Goal: Task Accomplishment & Management: Use online tool/utility

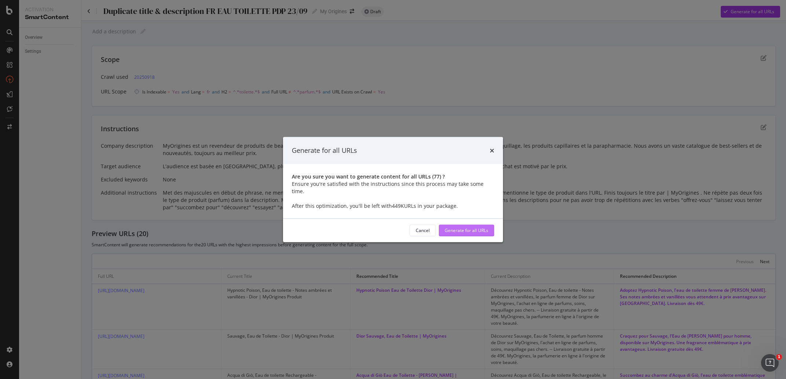
click at [458, 228] on div "Generate for all URLs" at bounding box center [467, 230] width 44 height 6
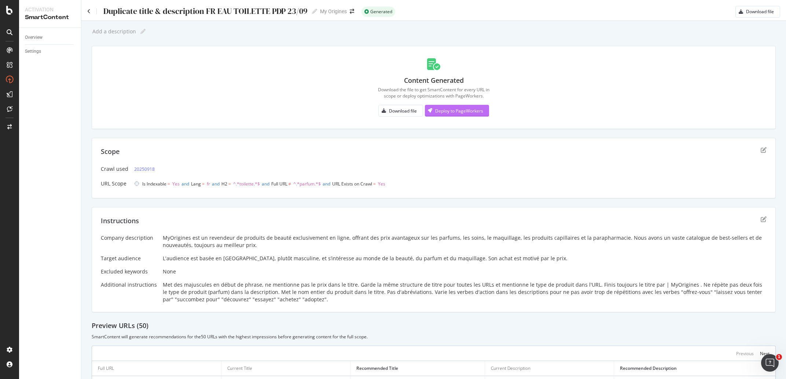
click at [467, 110] on div "Deploy to PageWorkers" at bounding box center [459, 111] width 48 height 6
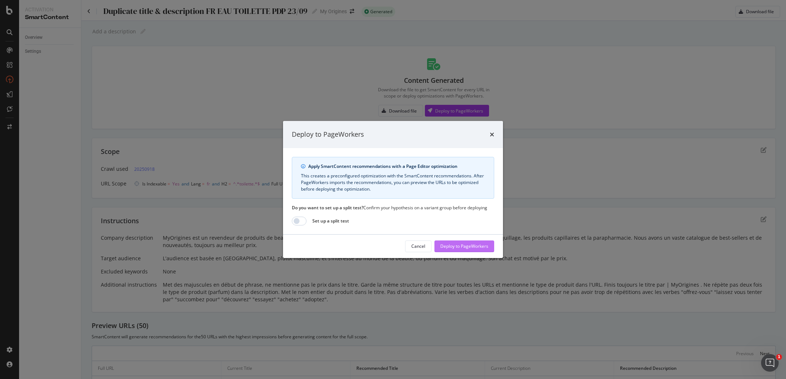
click at [469, 245] on div "Deploy to PageWorkers" at bounding box center [464, 246] width 48 height 6
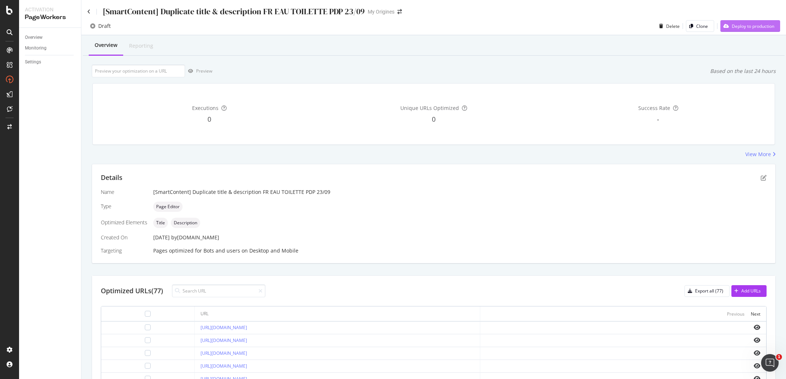
click at [744, 25] on div "Deploy to production" at bounding box center [753, 26] width 43 height 6
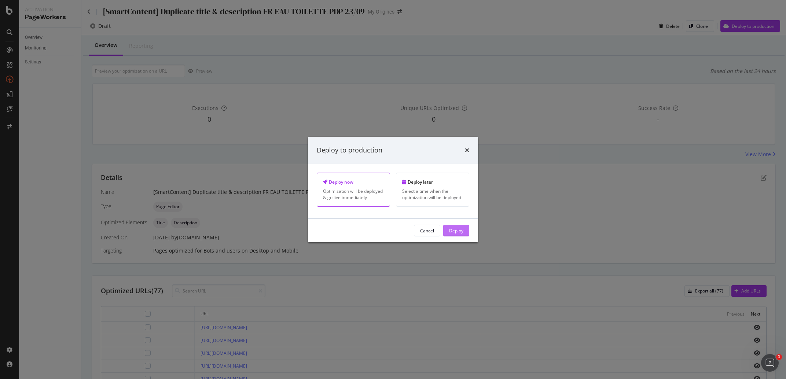
click at [464, 236] on button "Deploy" at bounding box center [456, 231] width 26 height 12
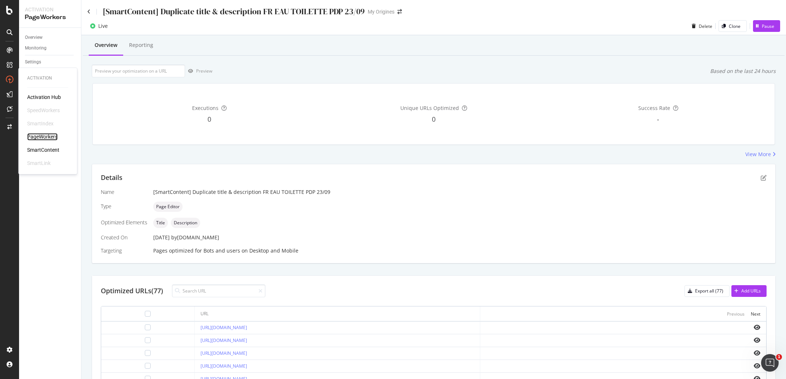
click at [55, 135] on div "PageWorkers" at bounding box center [42, 136] width 30 height 7
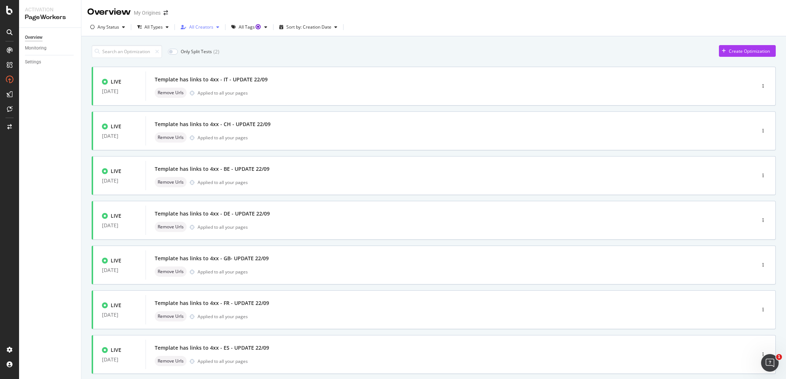
click at [212, 29] on div "All Creators" at bounding box center [201, 27] width 24 height 4
click at [188, 52] on div at bounding box center [187, 55] width 6 height 6
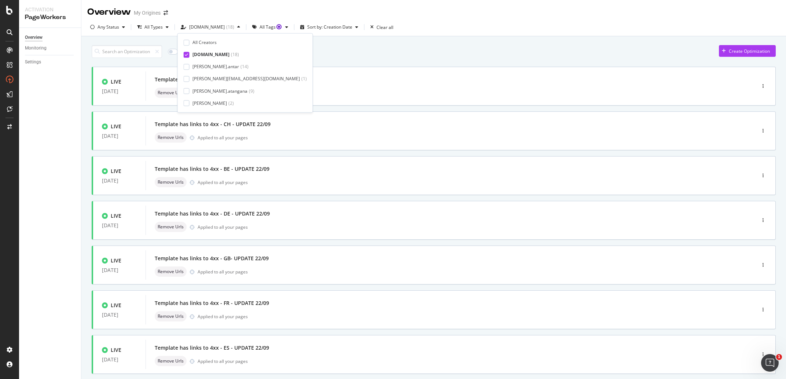
click at [349, 58] on div "Only Split Tests ( 0 ) Create Optimization" at bounding box center [434, 51] width 684 height 13
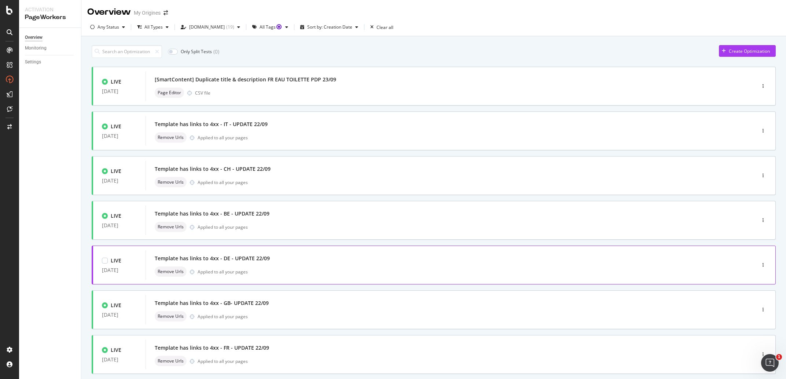
scroll to position [176, 0]
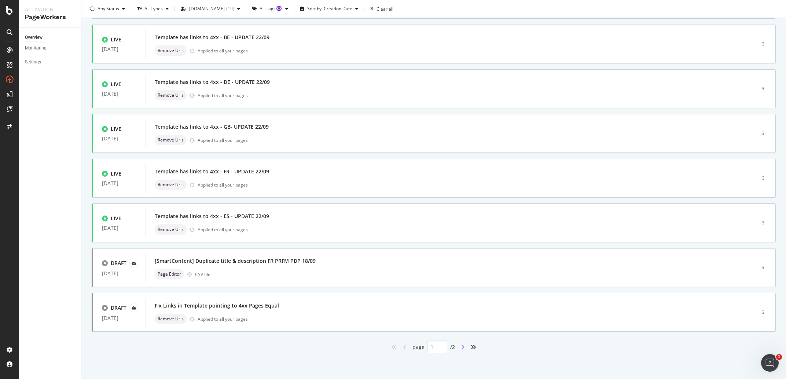
click at [461, 348] on icon "angle-right" at bounding box center [463, 347] width 4 height 6
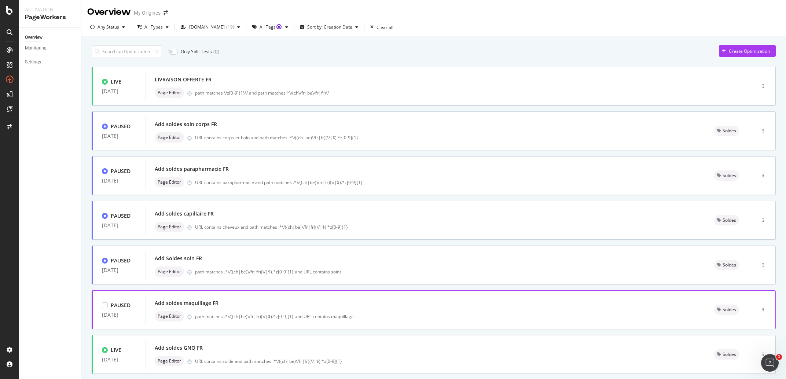
scroll to position [132, 0]
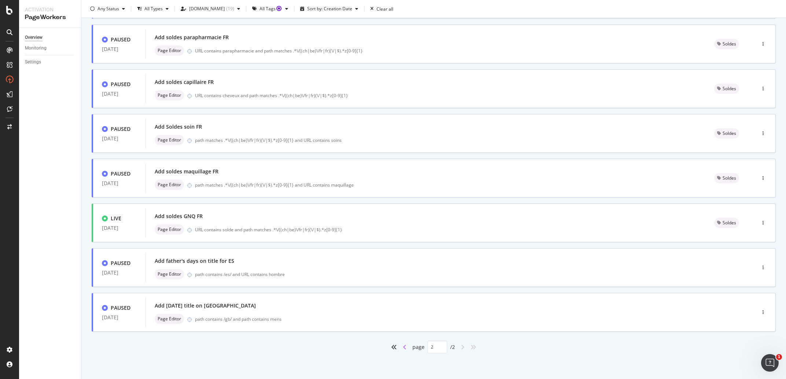
click at [403, 348] on icon "angle-left" at bounding box center [405, 347] width 4 height 6
type input "1"
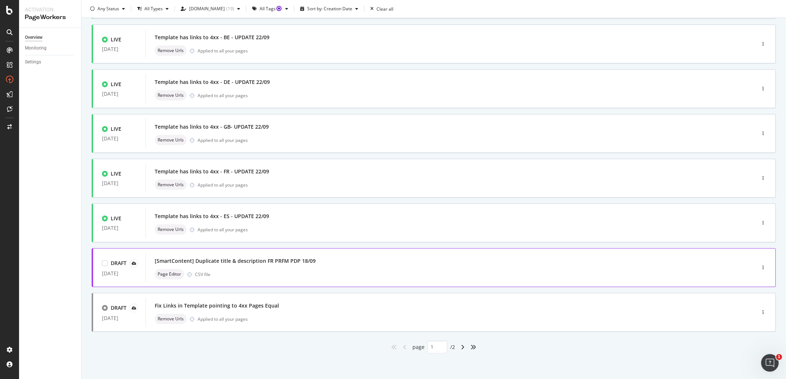
click at [282, 270] on div "Page Editor CSV file" at bounding box center [440, 274] width 570 height 10
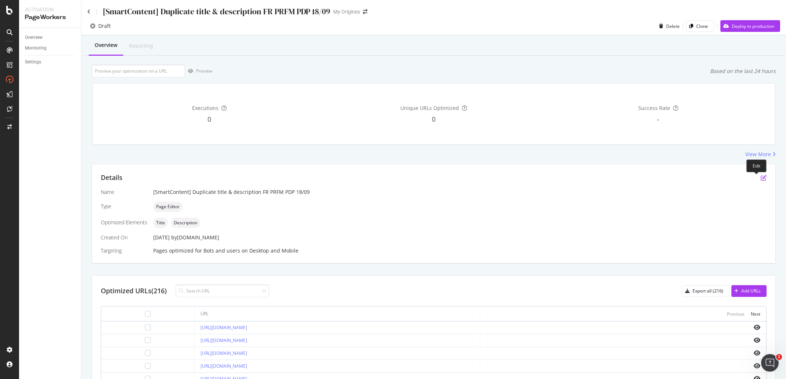
click at [761, 176] on icon "pen-to-square" at bounding box center [764, 178] width 6 height 6
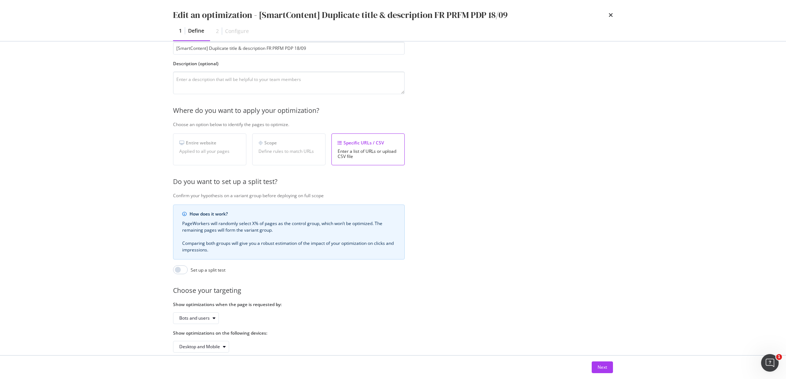
scroll to position [69, 0]
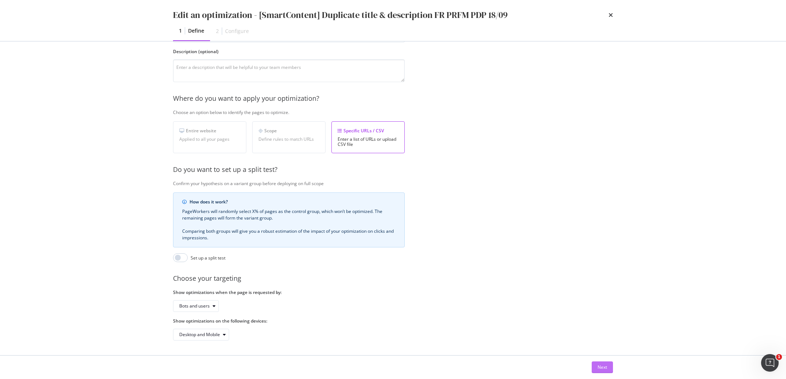
click at [600, 370] on div "Next" at bounding box center [603, 367] width 10 height 6
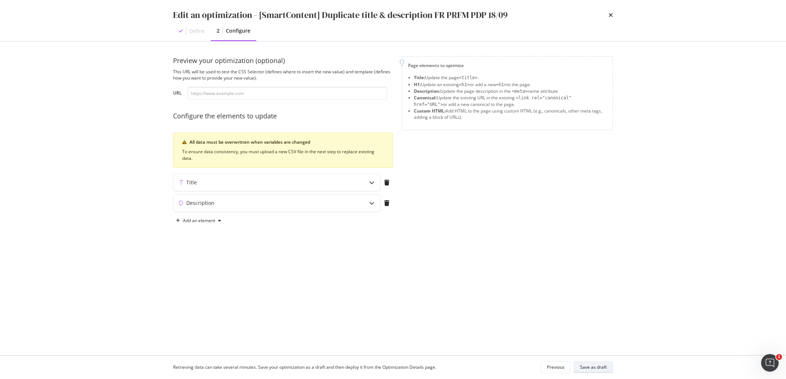
click at [585, 371] on div "Save as draft" at bounding box center [593, 367] width 27 height 10
click at [609, 17] on icon "times" at bounding box center [611, 15] width 4 height 6
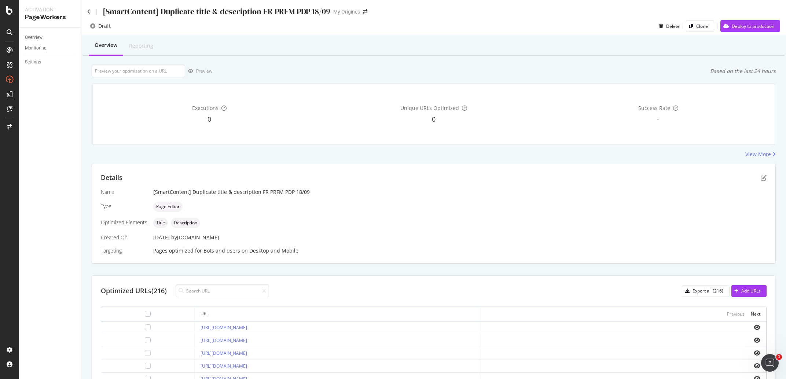
click at [94, 11] on div "[SmartContent] Duplicate title & description FR PRFM PDP 18/09" at bounding box center [208, 11] width 243 height 11
click at [89, 10] on icon at bounding box center [88, 11] width 3 height 5
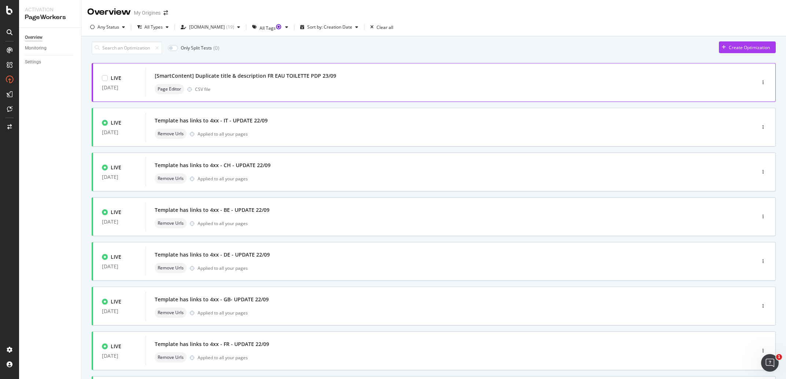
click at [309, 89] on div "Page Editor CSV file" at bounding box center [440, 89] width 570 height 10
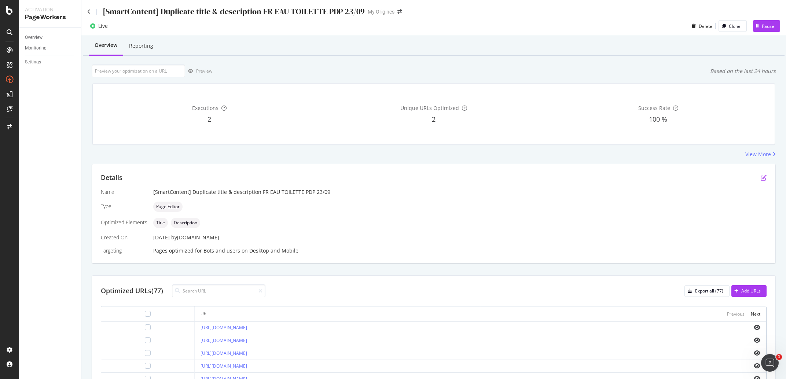
click at [761, 179] on icon "pen-to-square" at bounding box center [764, 178] width 6 height 6
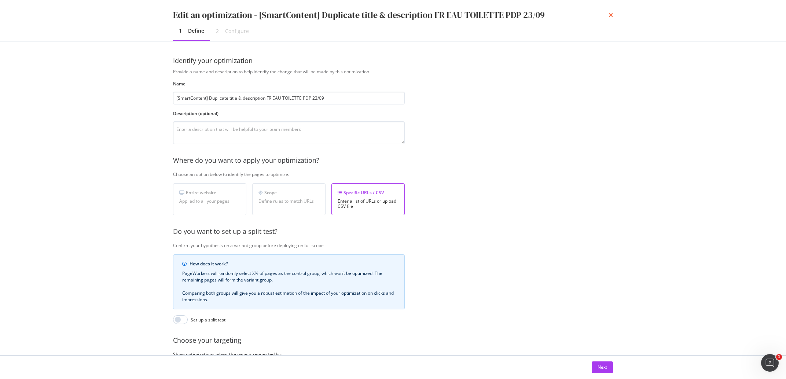
click at [610, 13] on icon "times" at bounding box center [611, 15] width 4 height 6
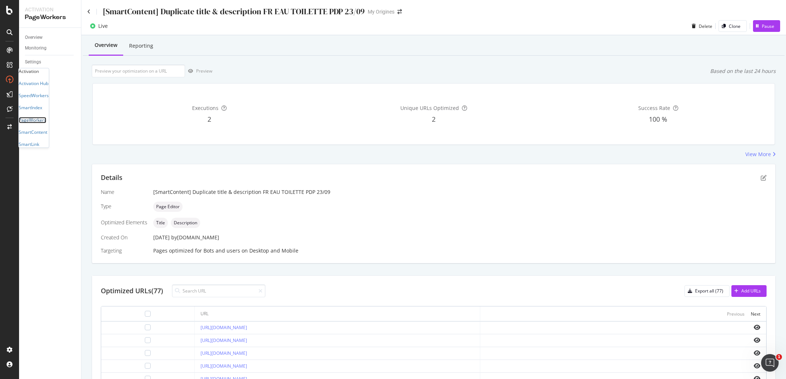
click at [42, 123] on div "PageWorkers" at bounding box center [32, 120] width 27 height 6
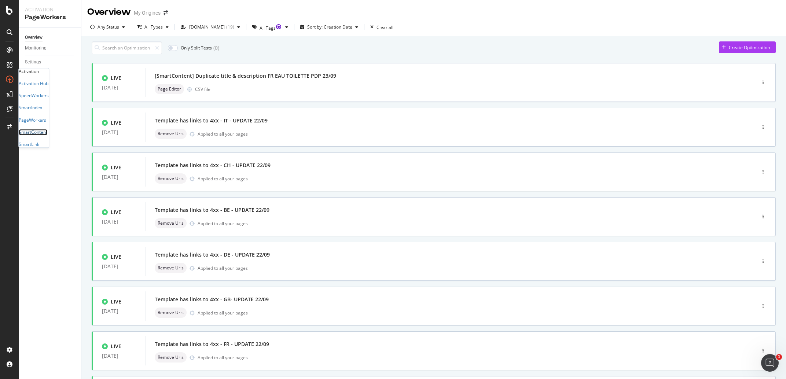
click at [47, 135] on div "SmartContent" at bounding box center [33, 132] width 29 height 6
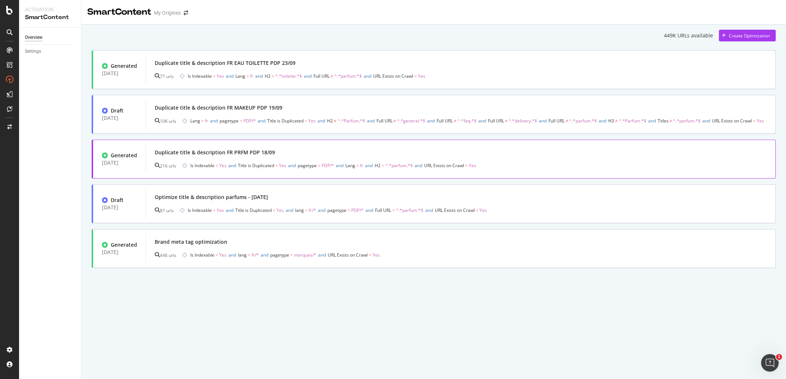
click at [331, 151] on div "Duplicate title & description FR PRFM PDP 18/09" at bounding box center [461, 152] width 612 height 10
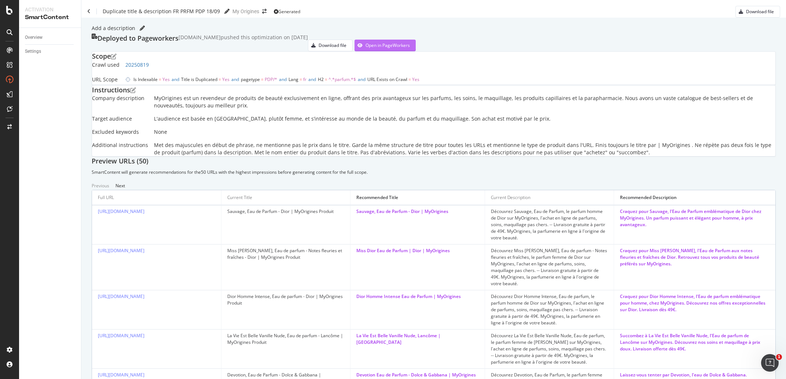
click at [410, 48] on div "Open in PageWorkers" at bounding box center [387, 45] width 44 height 6
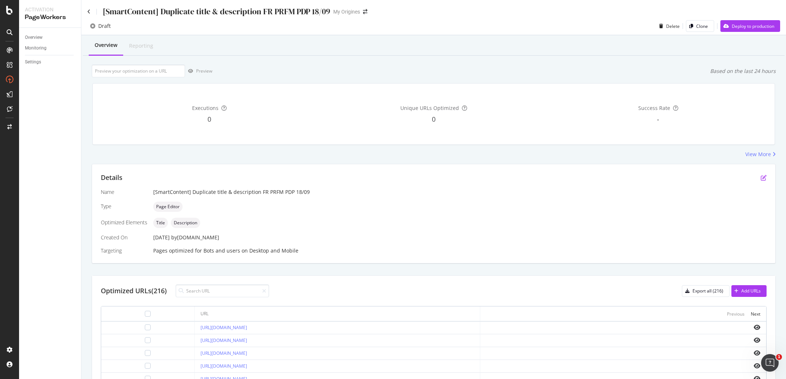
click at [761, 178] on icon "pen-to-square" at bounding box center [764, 178] width 6 height 6
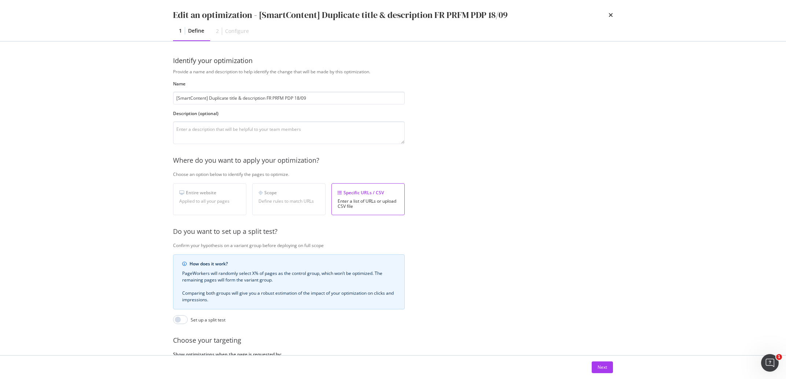
scroll to position [69, 0]
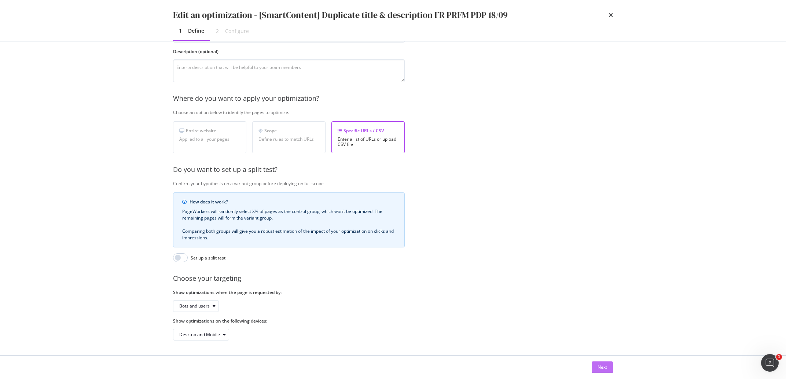
click at [598, 365] on div "Next" at bounding box center [603, 367] width 10 height 6
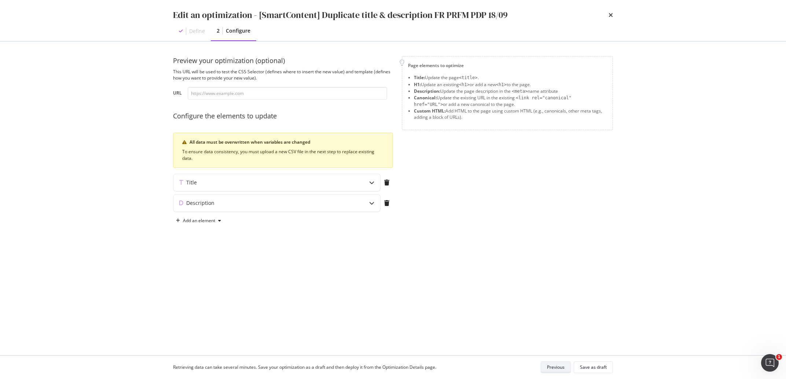
scroll to position [0, 0]
click at [371, 202] on icon "modal" at bounding box center [371, 203] width 5 height 5
click at [601, 370] on div "Save as draft" at bounding box center [593, 367] width 27 height 6
click at [608, 19] on div "Edit an optimization - [SmartContent] Duplicate title & description FR PRFM PDP…" at bounding box center [393, 15] width 440 height 12
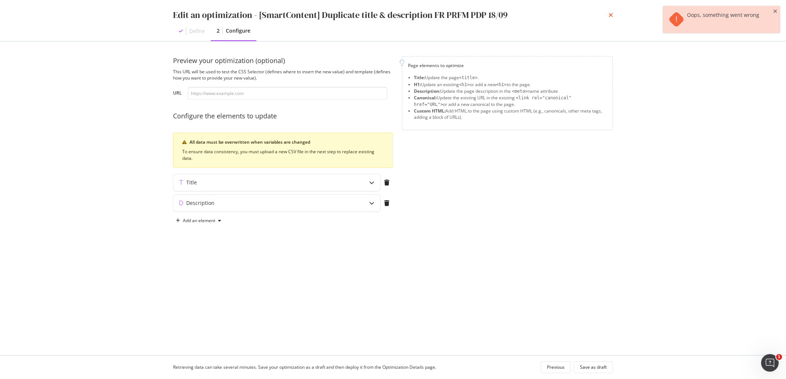
click at [610, 15] on icon "times" at bounding box center [611, 15] width 4 height 6
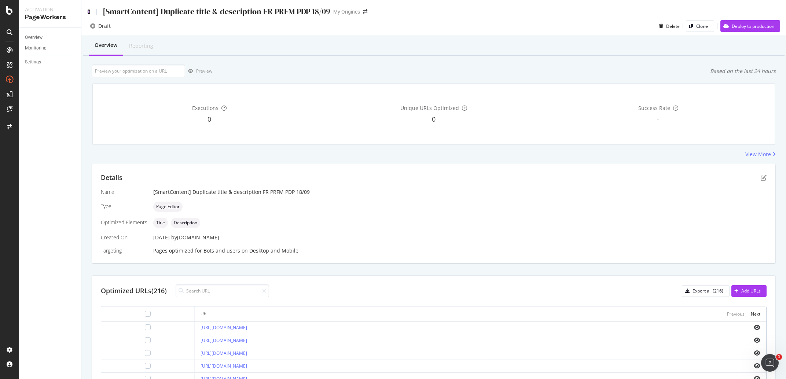
click at [88, 11] on icon at bounding box center [88, 11] width 3 height 5
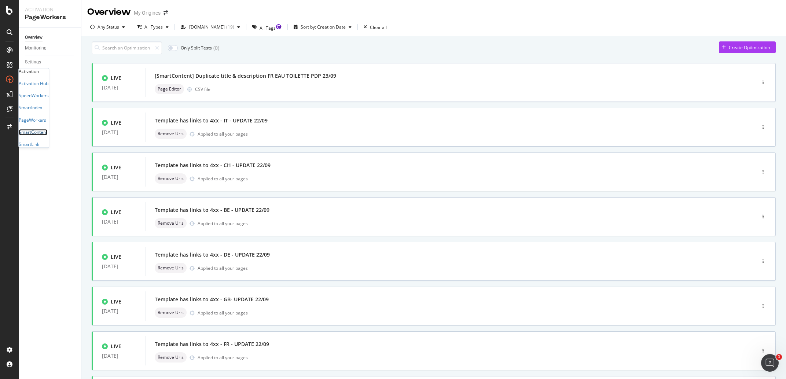
click at [47, 135] on div "SmartContent" at bounding box center [33, 132] width 29 height 6
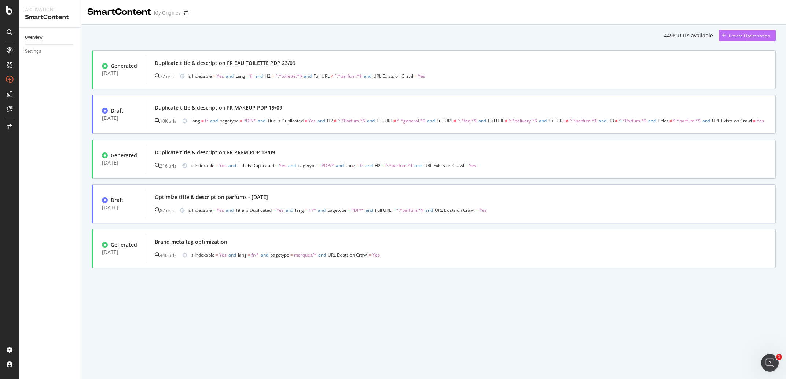
click at [752, 33] on div "Create Optimization" at bounding box center [749, 36] width 41 height 6
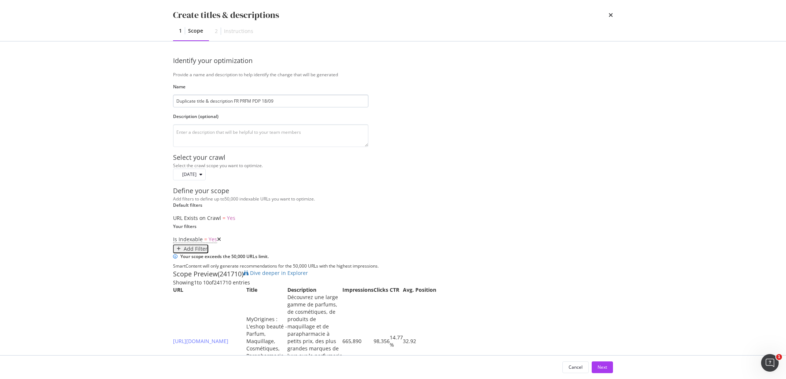
drag, startPoint x: 275, startPoint y: 102, endPoint x: 262, endPoint y: 104, distance: 12.7
click at [262, 104] on input "Duplicate title & description FR PRFM PDP 18/09" at bounding box center [270, 101] width 195 height 13
click at [249, 102] on input "Duplicate title & description FR PRFM PDP 23/09" at bounding box center [270, 101] width 195 height 13
type input "Duplicate title & description FR COLOGNE PDP 23/09"
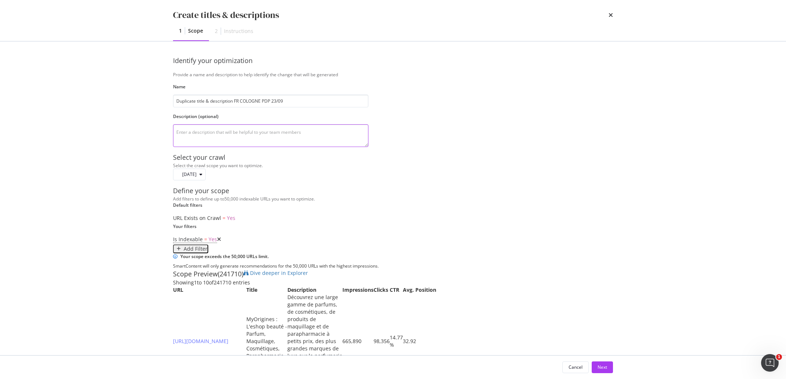
click at [236, 147] on textarea "modal" at bounding box center [270, 135] width 195 height 23
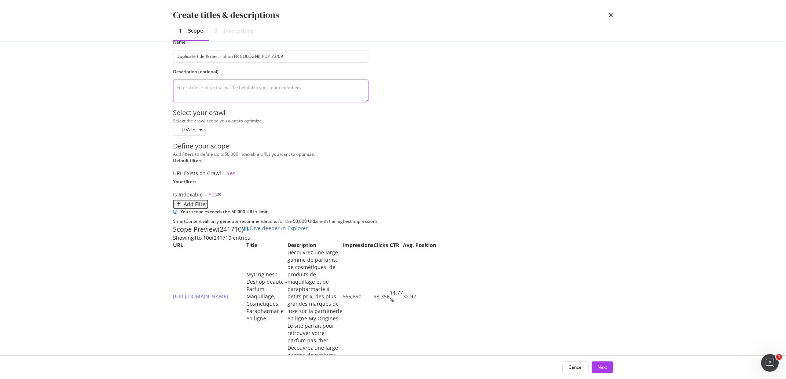
scroll to position [83, 0]
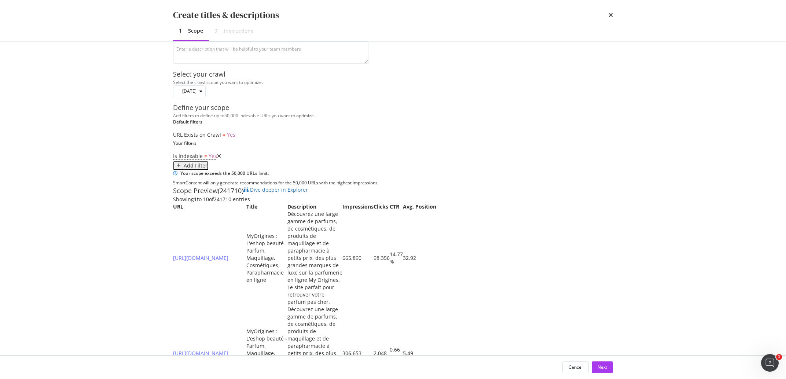
click at [207, 169] on div "Add Filter" at bounding box center [196, 166] width 24 height 6
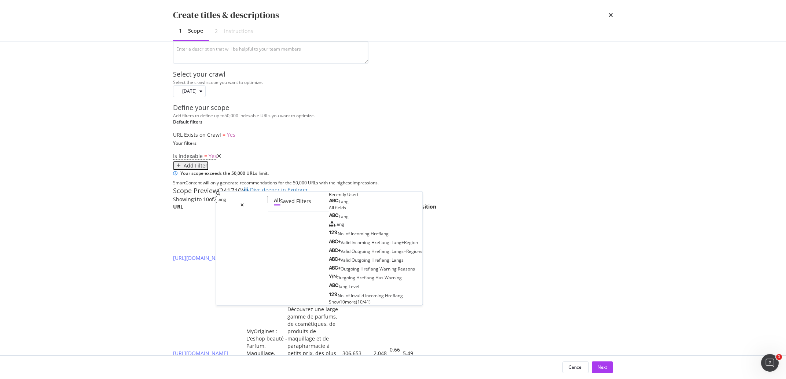
type input "lang"
click at [339, 205] on div "Lang" at bounding box center [344, 202] width 10 height 6
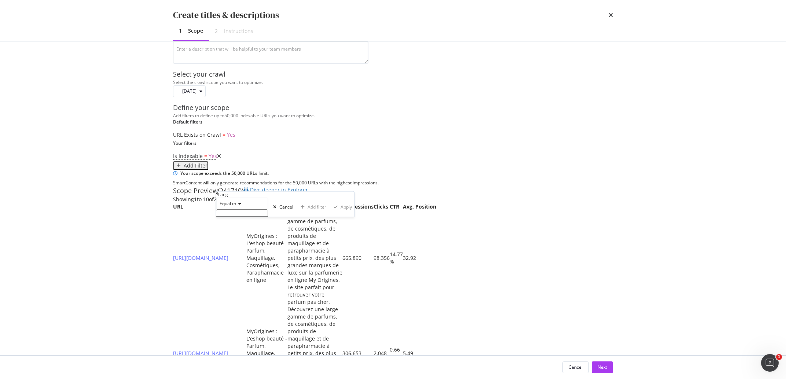
click at [249, 217] on input "Name" at bounding box center [242, 213] width 52 height 7
click at [239, 239] on span "fr" at bounding box center [228, 236] width 21 height 6
type input "fr"
click at [302, 221] on div "Equal to fr fr Cancel Add filter Apply" at bounding box center [286, 209] width 140 height 23
click at [341, 212] on div "Apply" at bounding box center [346, 209] width 11 height 5
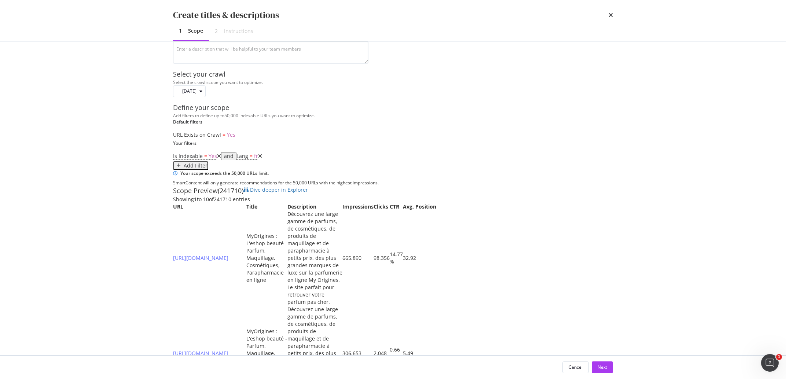
scroll to position [82, 0]
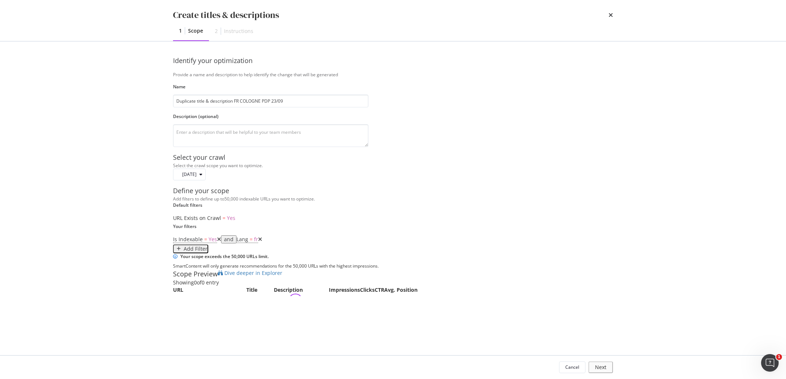
click at [207, 246] on div "Add Filter" at bounding box center [196, 249] width 24 height 6
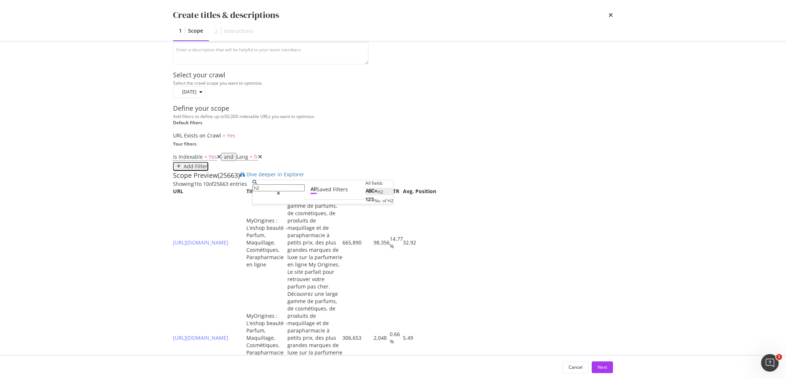
type input "h2"
click at [365, 189] on div "H2" at bounding box center [374, 192] width 18 height 6
click at [281, 208] on span "Any equal to" at bounding box center [268, 205] width 25 height 6
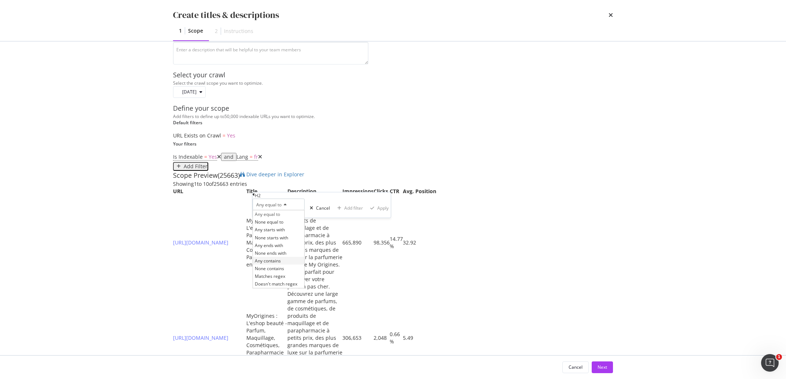
click at [281, 264] on span "Any contains" at bounding box center [268, 261] width 26 height 6
click at [276, 218] on input "Name" at bounding box center [279, 213] width 52 height 7
type input "cologne"
click at [340, 222] on div "Any contains cologne Cancel Add filter Apply" at bounding box center [323, 210] width 140 height 23
click at [378, 213] on div "Apply" at bounding box center [383, 210] width 11 height 5
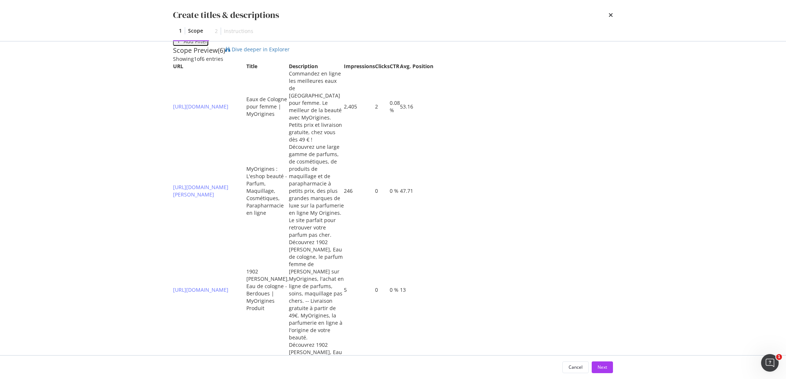
scroll to position [73, 0]
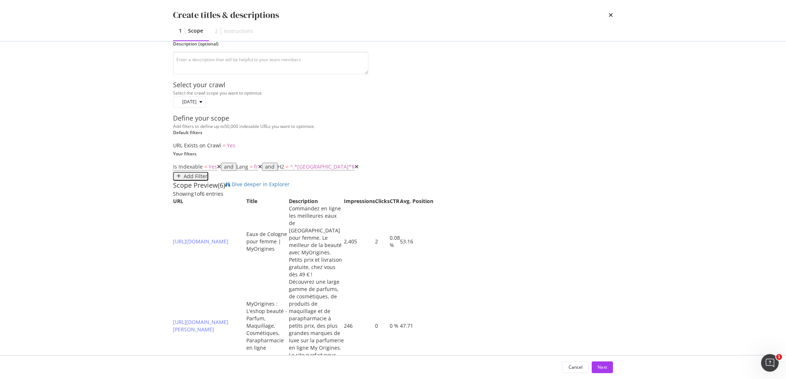
click at [207, 180] on div "Add Filter" at bounding box center [191, 176] width 34 height 7
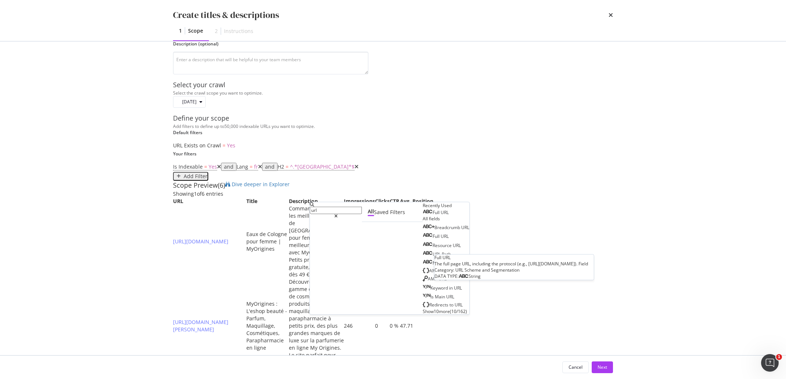
type input "url"
click at [433, 216] on span "Full" at bounding box center [437, 212] width 8 height 6
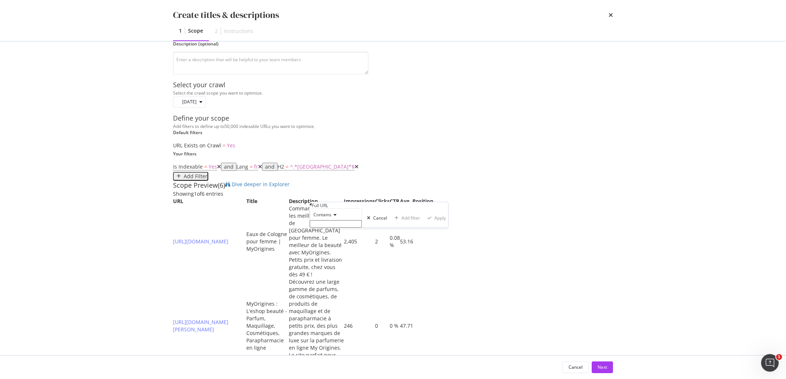
click at [331, 218] on span "Contains" at bounding box center [322, 215] width 18 height 6
click at [336, 282] on span "Doesn't contain" at bounding box center [328, 278] width 32 height 6
click at [344, 228] on input "Name" at bounding box center [336, 223] width 52 height 7
type input "brand"
click at [435, 223] on div "Apply" at bounding box center [440, 220] width 11 height 5
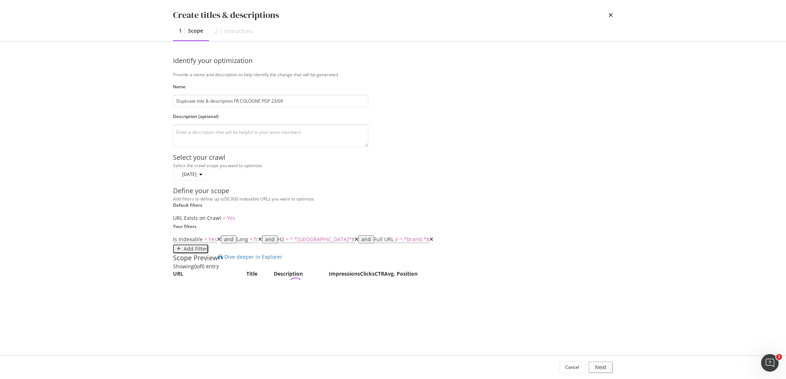
scroll to position [48, 0]
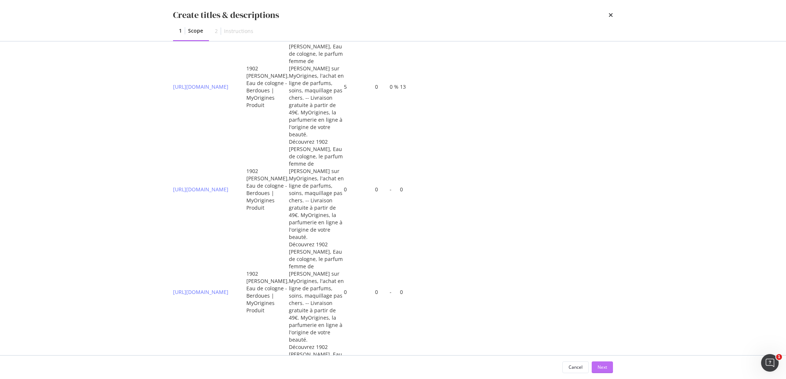
click at [605, 368] on div "Next" at bounding box center [603, 367] width 10 height 6
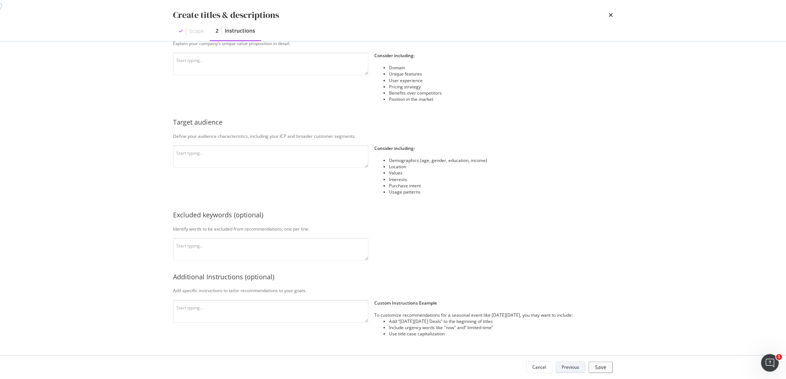
scroll to position [108, 0]
click at [253, 75] on textarea "modal" at bounding box center [270, 63] width 195 height 23
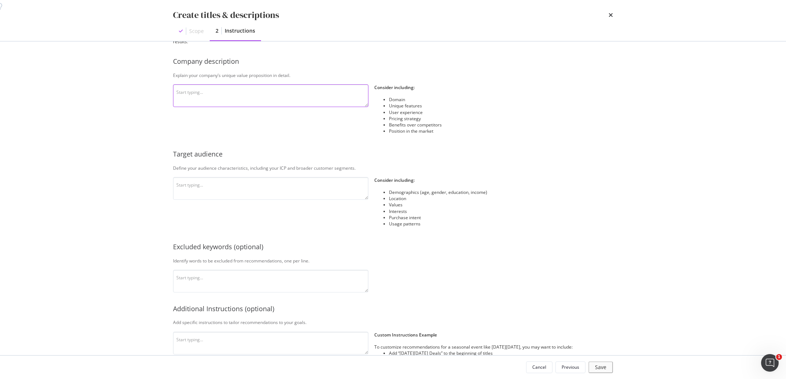
paste textarea "MyOrigines est un revendeur de produits de beauté exclusivement en ligne, offra…"
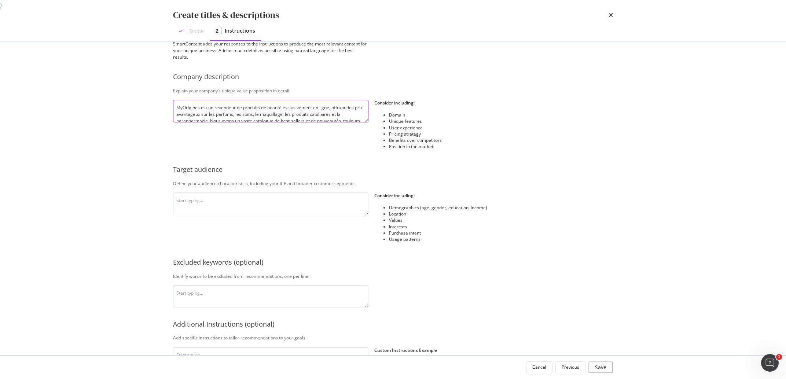
type textarea "MyOrigines est un revendeur de produits de beauté exclusivement en ligne, offra…"
click at [261, 172] on div "This information refines our AI instructions for your business SmartContent add…" at bounding box center [393, 209] width 440 height 357
click at [253, 215] on textarea "modal" at bounding box center [270, 203] width 195 height 23
paste textarea "L'audience est basée en France, plutôt femme, et s’intéresse au monde de la bea…"
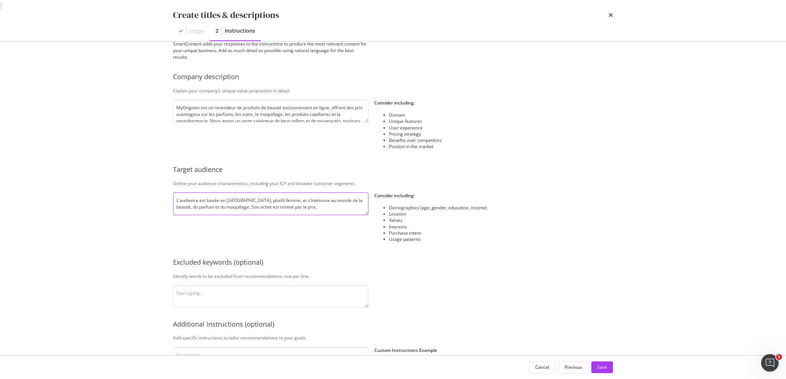
type textarea "L'audience est basée en France, plutôt femme, et s’intéresse au monde de la bea…"
click at [205, 308] on textarea "modal" at bounding box center [270, 296] width 195 height 23
paste textarea "Met des majuscules en début de phrase, ne mentionne pas le prix dans le titre. …"
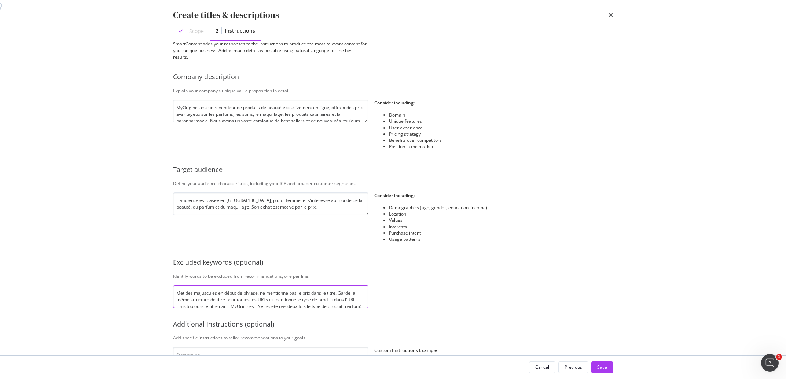
scroll to position [28, 0]
type textarea "Met des majuscules en début de phrase, ne mentionne pas le prix dans le titre. …"
click at [599, 362] on div "Save" at bounding box center [602, 367] width 10 height 11
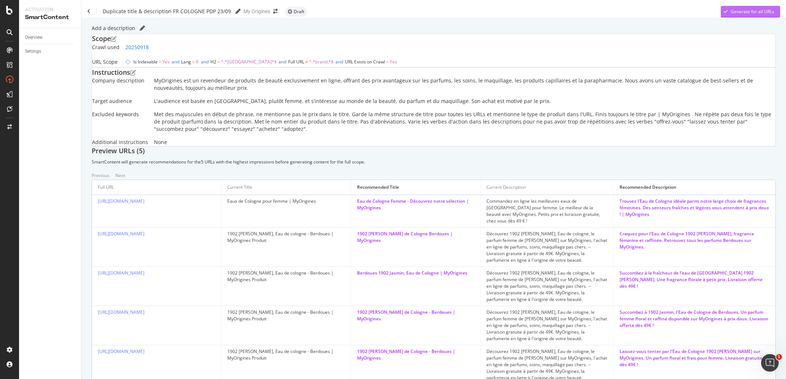
click at [731, 14] on div "Generate for all URLs" at bounding box center [753, 11] width 44 height 6
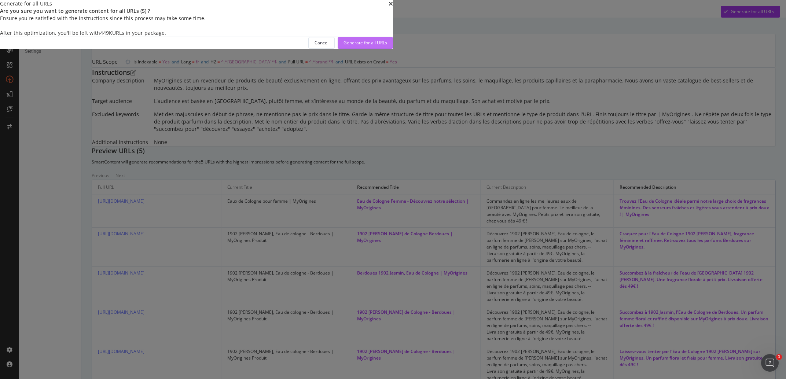
click at [387, 48] on div "Generate for all URLs" at bounding box center [366, 42] width 44 height 11
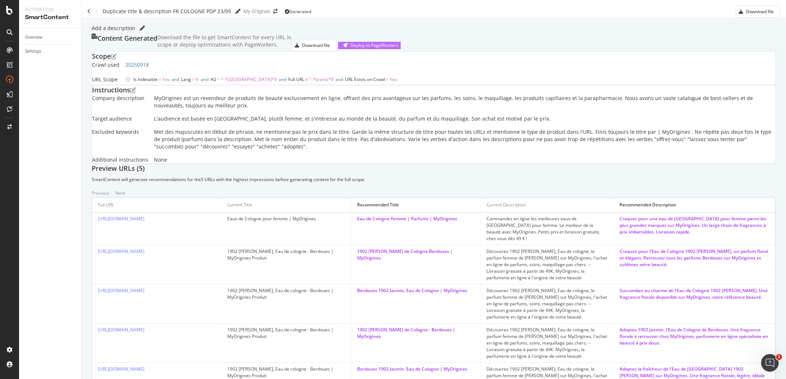
click at [398, 48] on div "Deploy to PageWorkers" at bounding box center [374, 45] width 48 height 6
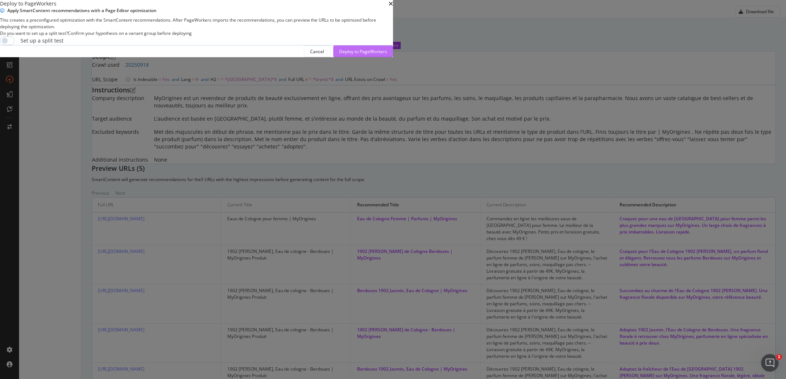
click at [387, 55] on div "Deploy to PageWorkers" at bounding box center [363, 51] width 48 height 6
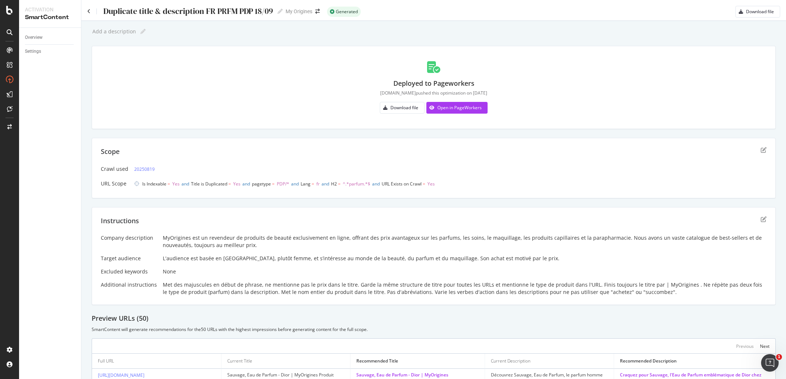
click at [194, 12] on div "Duplicate title & description FR PRFM PDP 18/09" at bounding box center [188, 11] width 170 height 9
click at [194, 12] on input "Duplicate title & description FR PRFM PDP 18/09" at bounding box center [188, 11] width 171 height 10
click at [222, 238] on div "MyOrigines est un revendeur de produits de beauté exclusivement en ligne, offra…" at bounding box center [465, 241] width 604 height 15
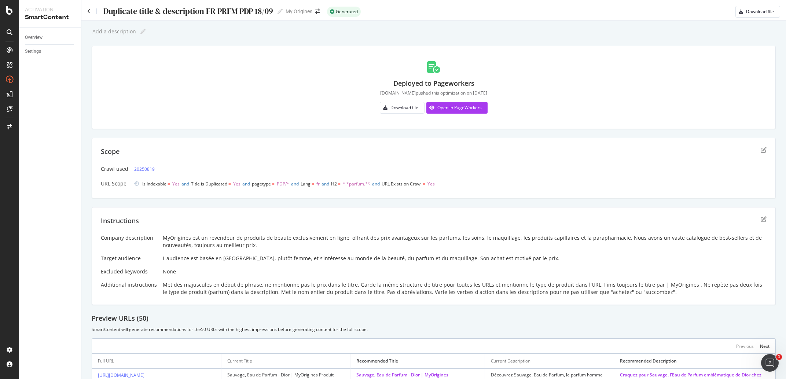
click at [222, 238] on div "MyOrigines est un revendeur de produits de beauté exclusivement en ligne, offra…" at bounding box center [465, 241] width 604 height 15
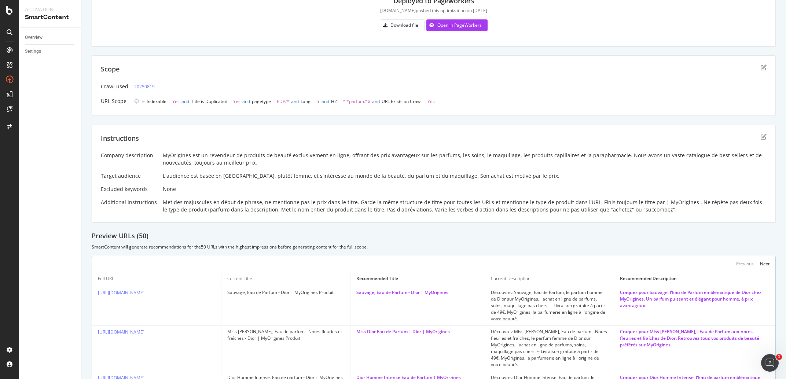
scroll to position [83, 0]
click at [319, 172] on div "L'audience est basée en [GEOGRAPHIC_DATA], plutôt femme, et s’intéresse au mond…" at bounding box center [465, 175] width 604 height 7
click at [320, 179] on div "L'audience est basée en [GEOGRAPHIC_DATA], plutôt femme, et s’intéresse au mond…" at bounding box center [465, 175] width 604 height 7
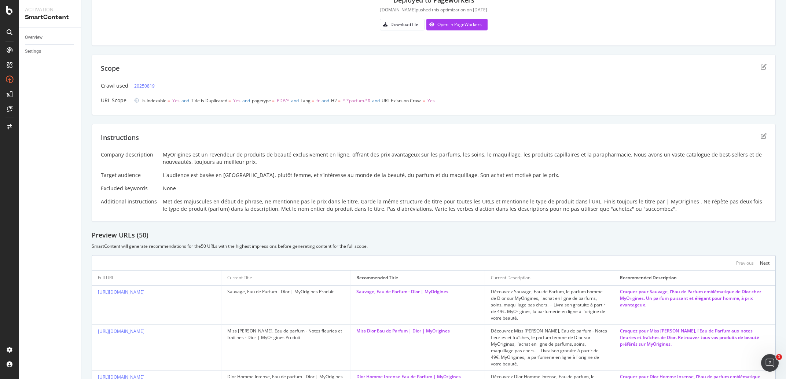
click at [250, 209] on div "Met des majuscules en début de phrase, ne mentionne pas le prix dans le titre. …" at bounding box center [465, 205] width 604 height 15
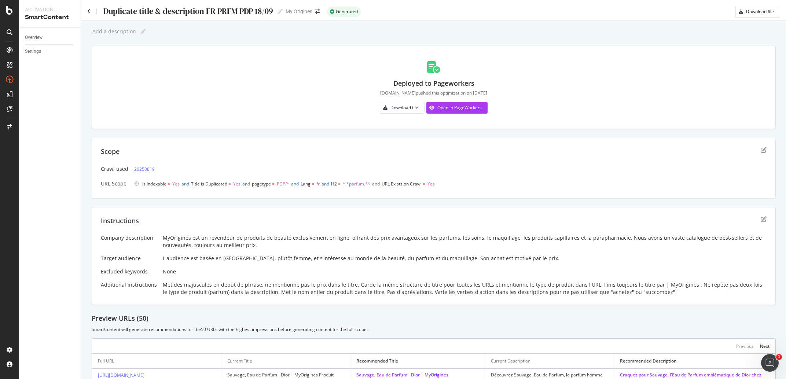
click at [88, 8] on div "Duplicate title & description FR PRFM PDP 18/09 Duplicate title & description F…" at bounding box center [184, 11] width 195 height 11
click at [89, 10] on icon at bounding box center [88, 11] width 3 height 5
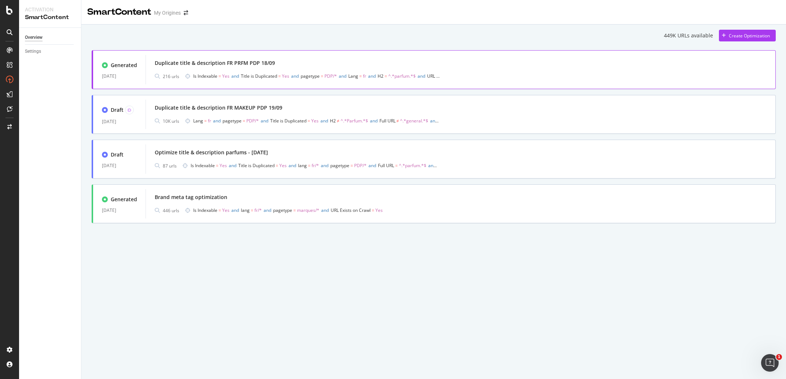
click at [283, 64] on div "Duplicate title & description FR PRFM PDP 18/09" at bounding box center [461, 63] width 612 height 10
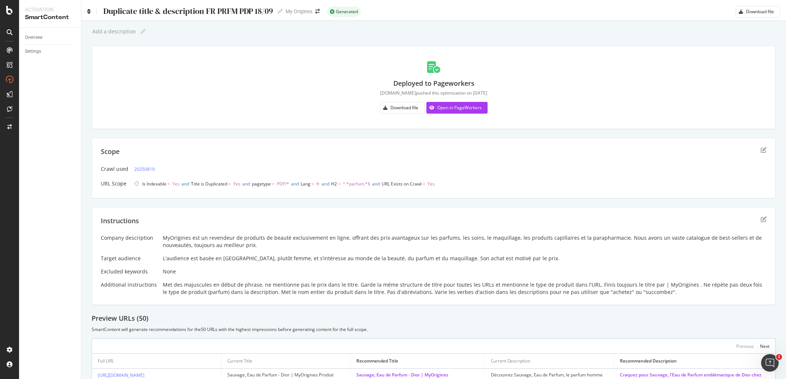
click at [89, 9] on icon at bounding box center [88, 11] width 3 height 5
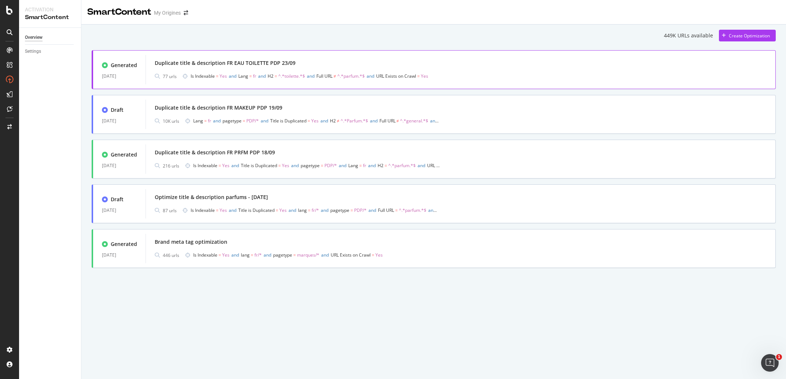
click at [211, 62] on div "Duplicate title & description FR EAU TOILETTE PDP 23/09" at bounding box center [225, 62] width 141 height 7
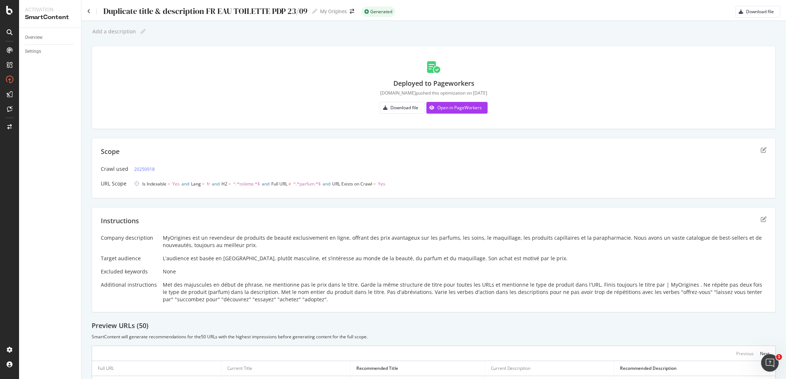
drag, startPoint x: 337, startPoint y: 302, endPoint x: 160, endPoint y: 283, distance: 177.4
click at [160, 283] on div "Company description MyOrigines est un revendeur de produits de beauté exclusive…" at bounding box center [434, 268] width 666 height 69
copy div "Met des majuscules en début de phrase, ne mentionne pas le prix dans le titre. …"
click at [85, 8] on div "Duplicate title & description FR EAU TOILETTE PDP 23/09 Duplicate title & descr…" at bounding box center [433, 9] width 705 height 18
click at [90, 11] on icon at bounding box center [88, 11] width 3 height 5
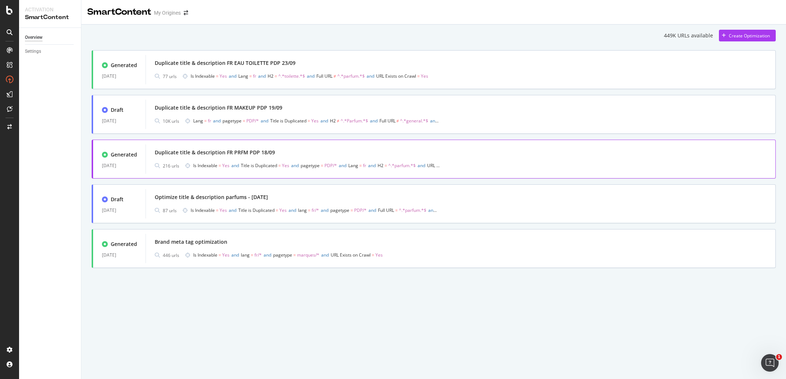
click at [277, 155] on div "Duplicate title & description FR PRFM PDP 18/09" at bounding box center [461, 152] width 612 height 10
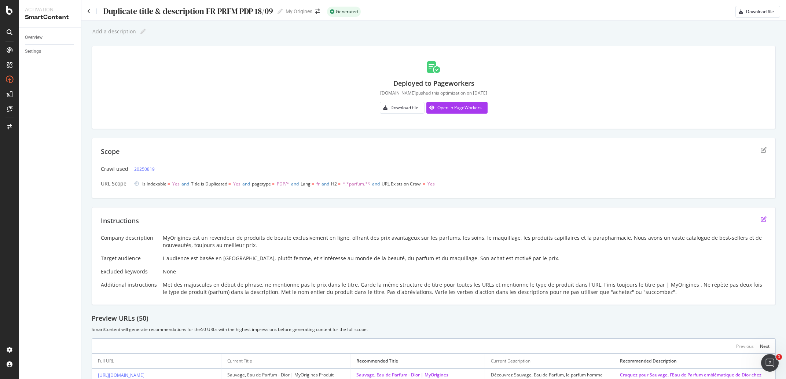
click at [761, 217] on icon "edit" at bounding box center [764, 219] width 6 height 6
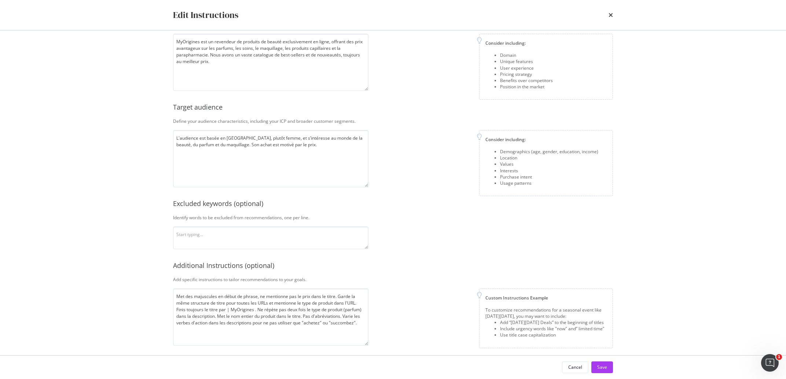
scroll to position [50, 0]
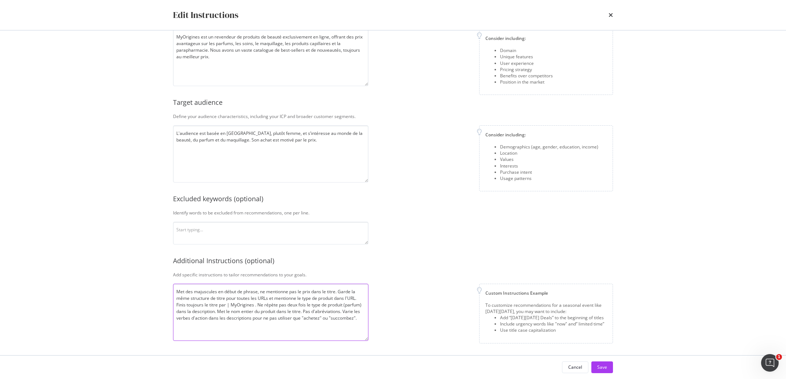
click at [213, 300] on textarea "Met des majuscules en début de phrase, ne mentionne pas le prix dans le titre. …" at bounding box center [270, 312] width 195 height 57
paste textarea "avoir trop de répétitions avec les verbes "offrez-vous" "laissez vous tenter pa…"
type textarea "Met des majuscules en début de phrase, ne mentionne pas le prix dans le titre. …"
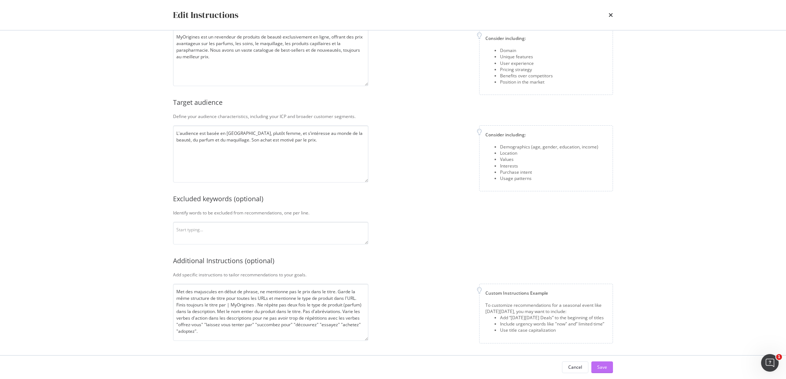
click at [604, 368] on div "Save" at bounding box center [602, 367] width 10 height 6
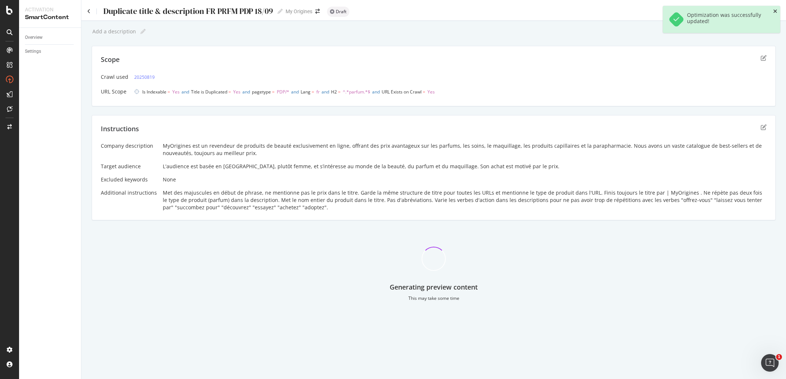
click at [775, 11] on icon "close toast" at bounding box center [775, 11] width 4 height 5
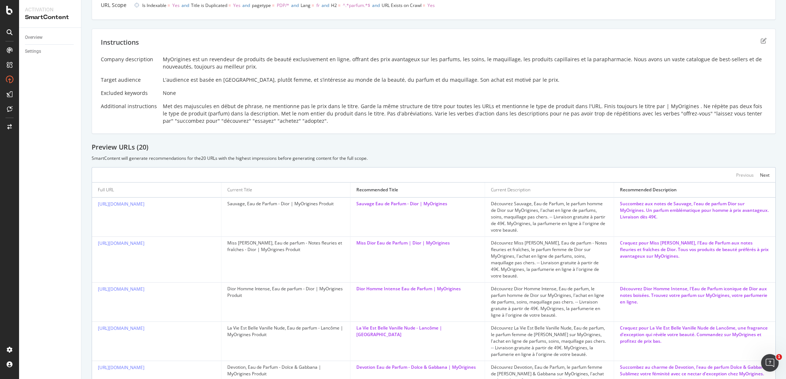
scroll to position [0, 0]
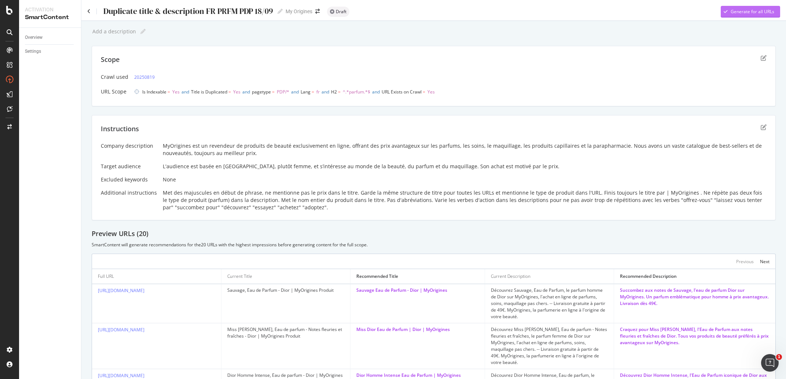
click at [748, 13] on div "Generate for all URLs" at bounding box center [753, 11] width 44 height 6
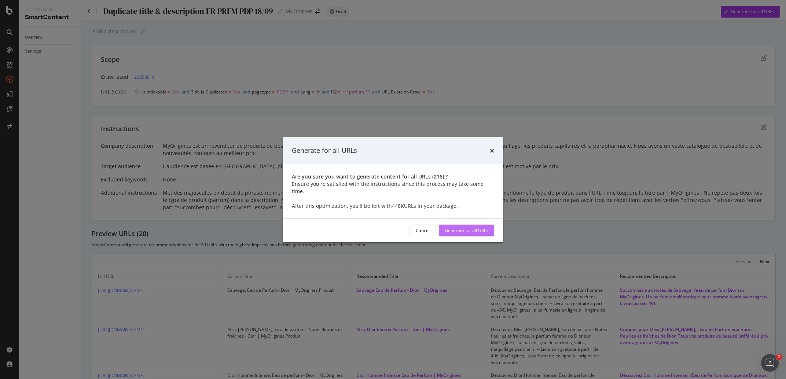
click at [466, 224] on button "Generate for all URLs" at bounding box center [466, 230] width 55 height 12
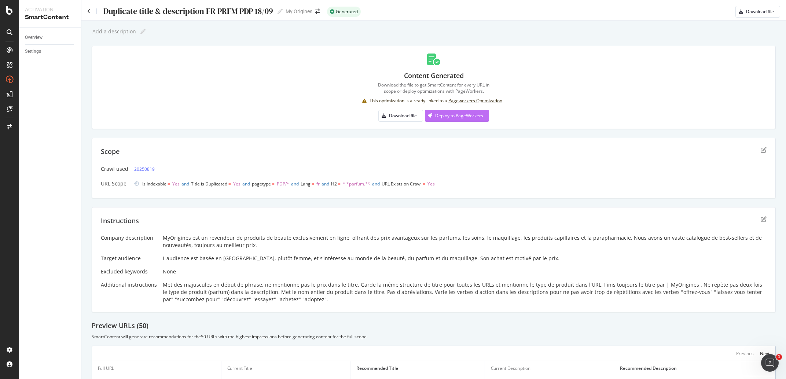
click at [446, 117] on div "Deploy to PageWorkers" at bounding box center [459, 116] width 48 height 6
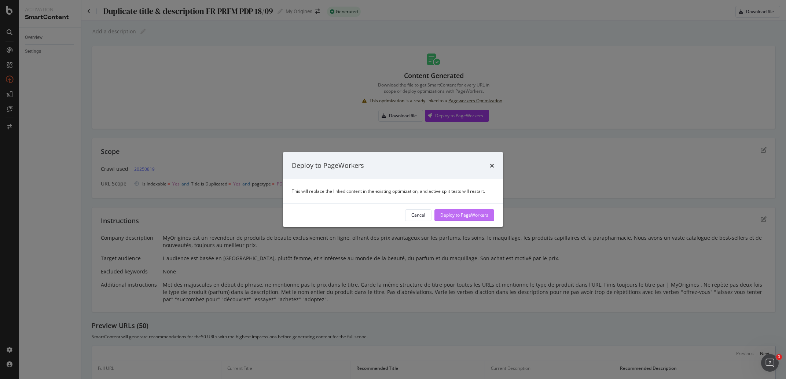
click at [473, 220] on div "Deploy to PageWorkers" at bounding box center [464, 215] width 48 height 11
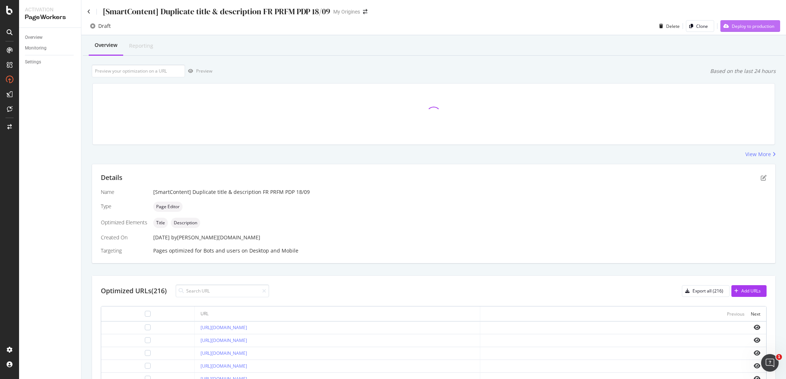
click at [750, 22] on div "Deploy to production" at bounding box center [747, 26] width 54 height 11
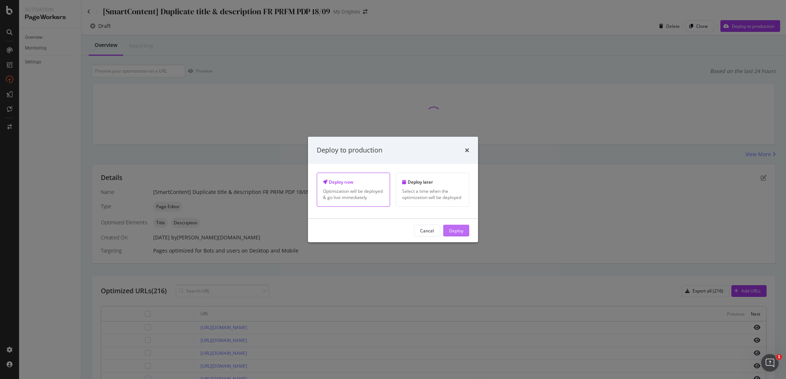
click at [456, 236] on div "Deploy" at bounding box center [456, 230] width 14 height 11
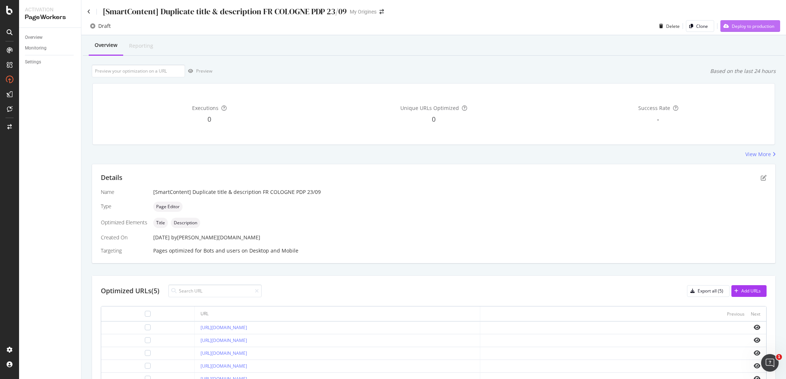
click at [745, 27] on div "Deploy to production" at bounding box center [753, 26] width 43 height 6
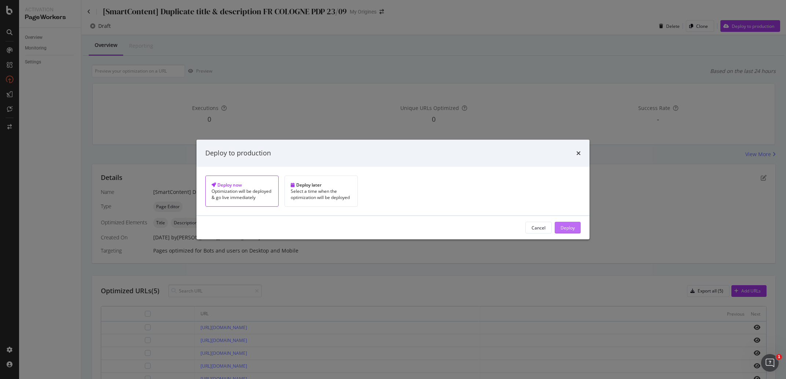
click at [561, 229] on div "Deploy" at bounding box center [568, 227] width 14 height 11
